Goal: Check status: Check status

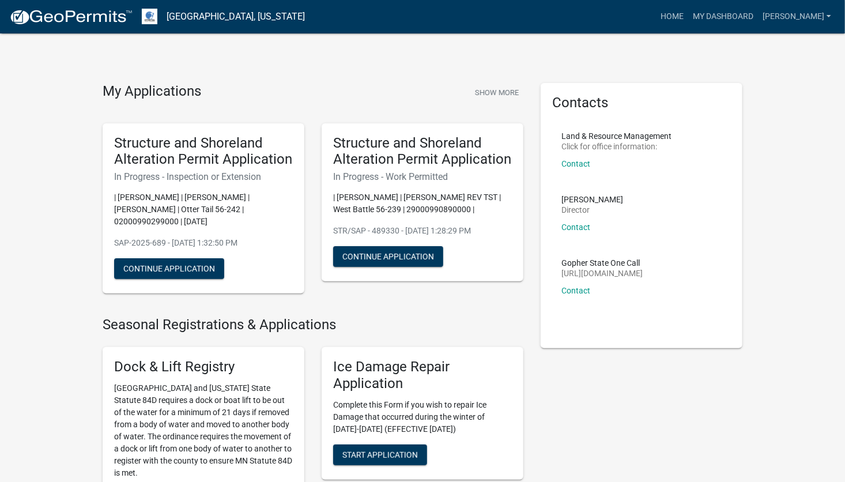
click at [435, 187] on div "Structure and Shoreland Alteration Permit Application In Progress - Work Permit…" at bounding box center [423, 202] width 202 height 159
click at [447, 173] on h6 "In Progress - Work Permitted" at bounding box center [422, 176] width 179 height 11
click at [727, 18] on link "My Dashboard" at bounding box center [723, 17] width 70 height 22
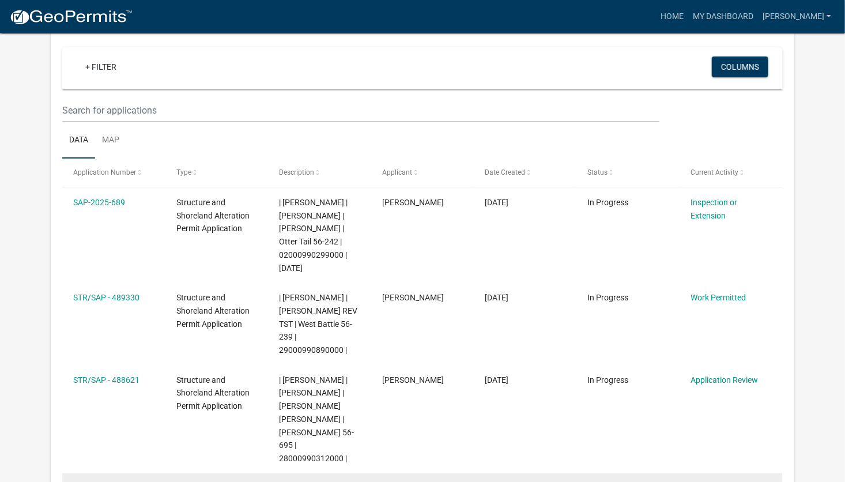
scroll to position [95, 0]
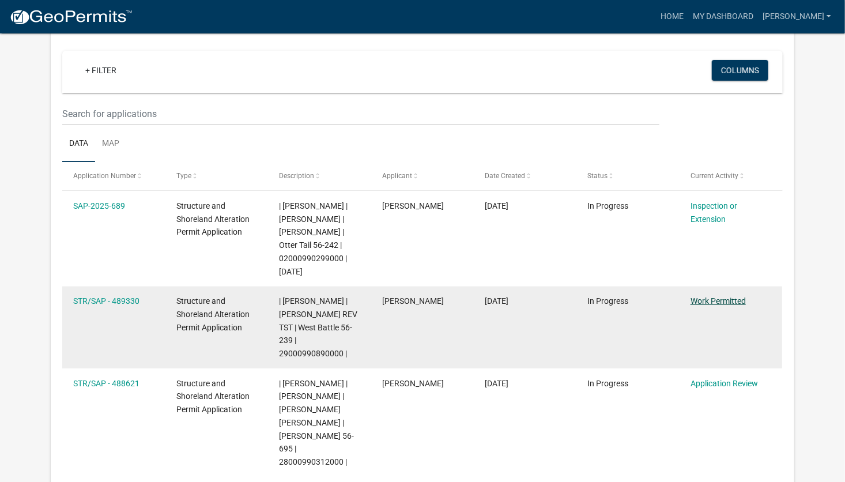
click at [711, 300] on link "Work Permitted" at bounding box center [718, 300] width 55 height 9
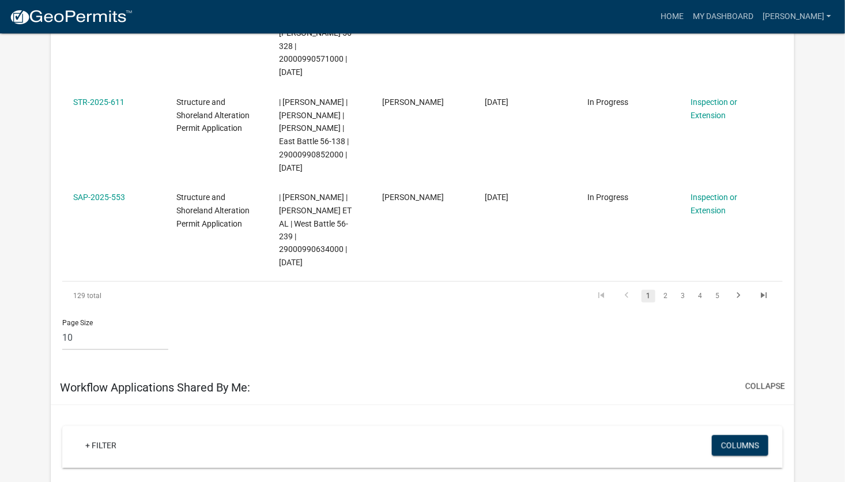
scroll to position [845, 0]
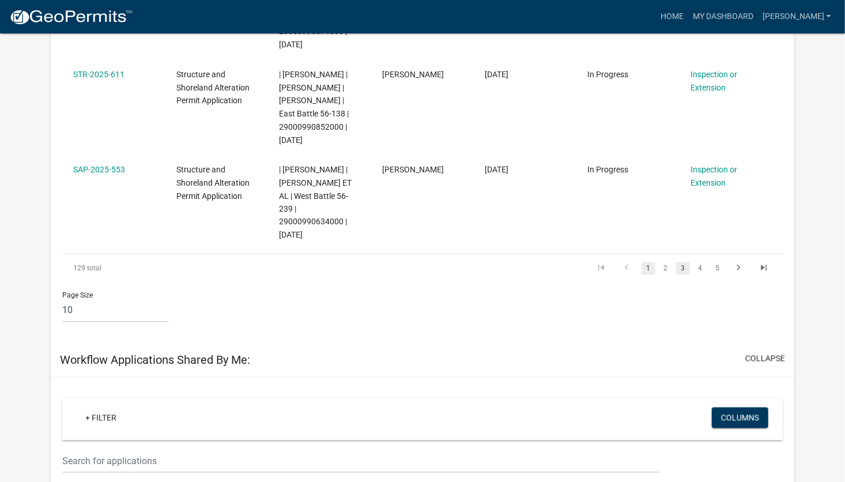
click at [684, 262] on link "3" at bounding box center [683, 268] width 14 height 13
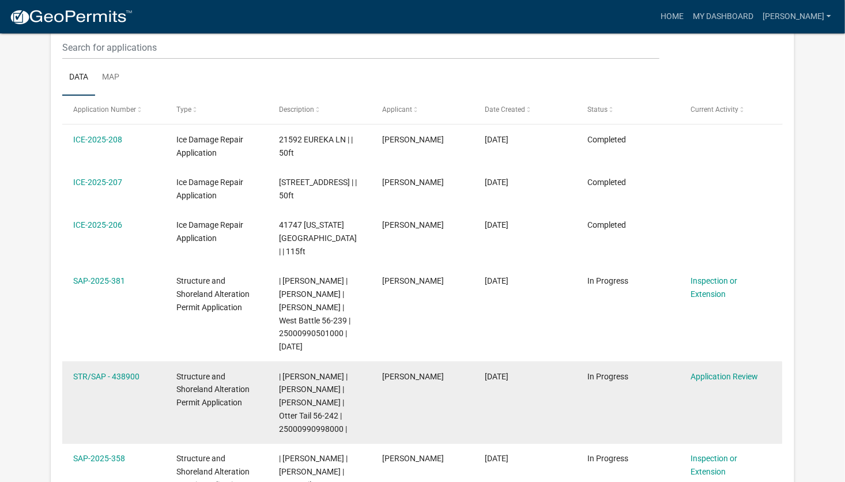
scroll to position [268, 0]
